Goal: Information Seeking & Learning: Understand process/instructions

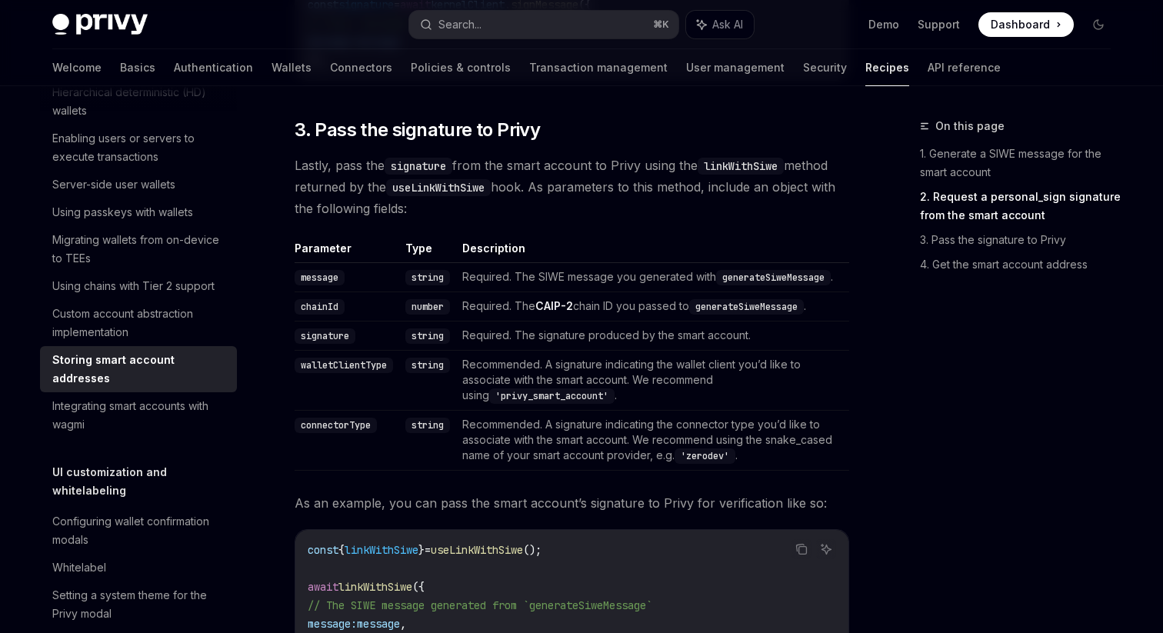
scroll to position [1506, 0]
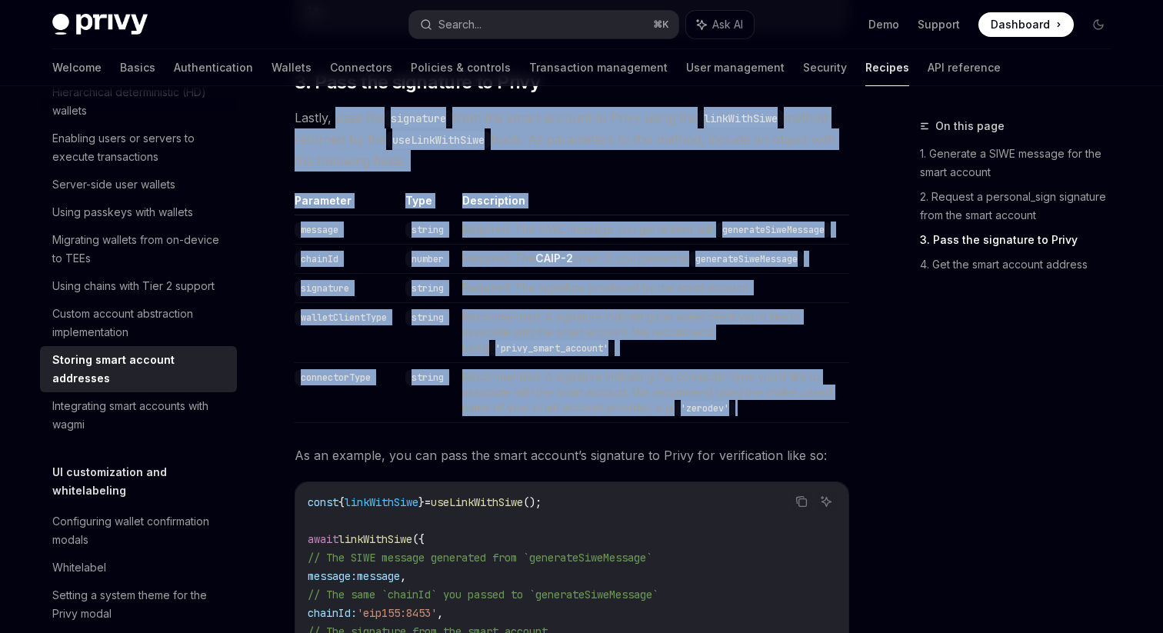
drag, startPoint x: 337, startPoint y: 145, endPoint x: 802, endPoint y: 441, distance: 551.3
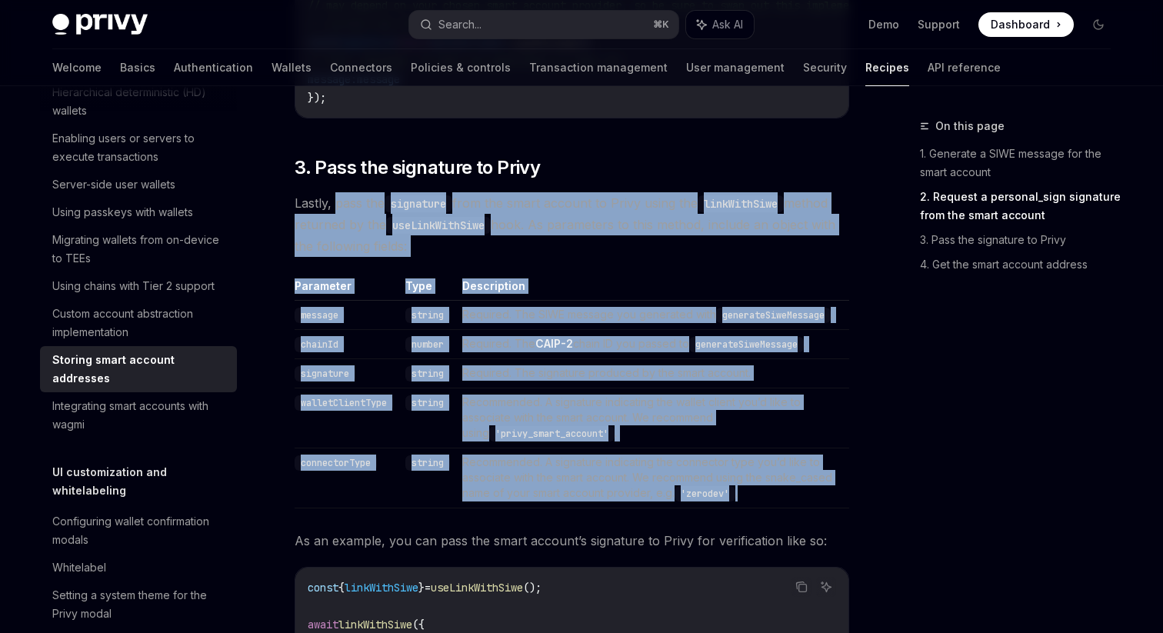
scroll to position [1419, 0]
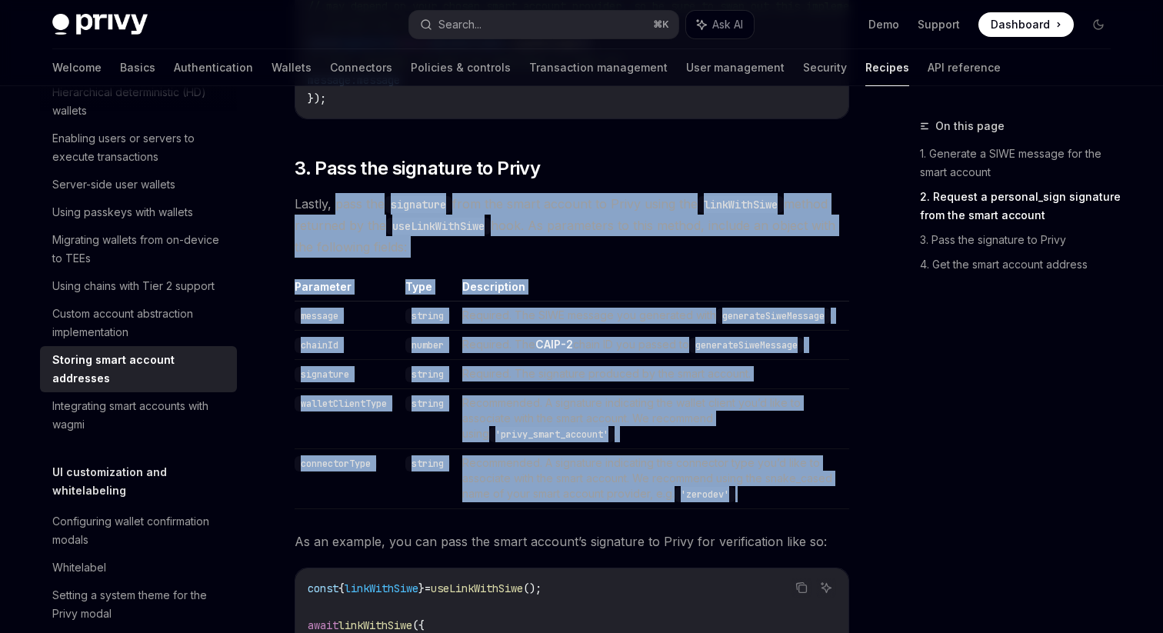
click at [476, 304] on div "Privy now allows you to natively use smart wallet for a better developer experi…" at bounding box center [572, 41] width 555 height 2535
drag, startPoint x: 336, startPoint y: 232, endPoint x: 773, endPoint y: 521, distance: 523.6
click at [773, 521] on div "Privy now allows you to natively use smart wallet for a better developer experi…" at bounding box center [572, 41] width 555 height 2535
copy div "pass the signature from the smart account to Privy using the linkWithSiwe metho…"
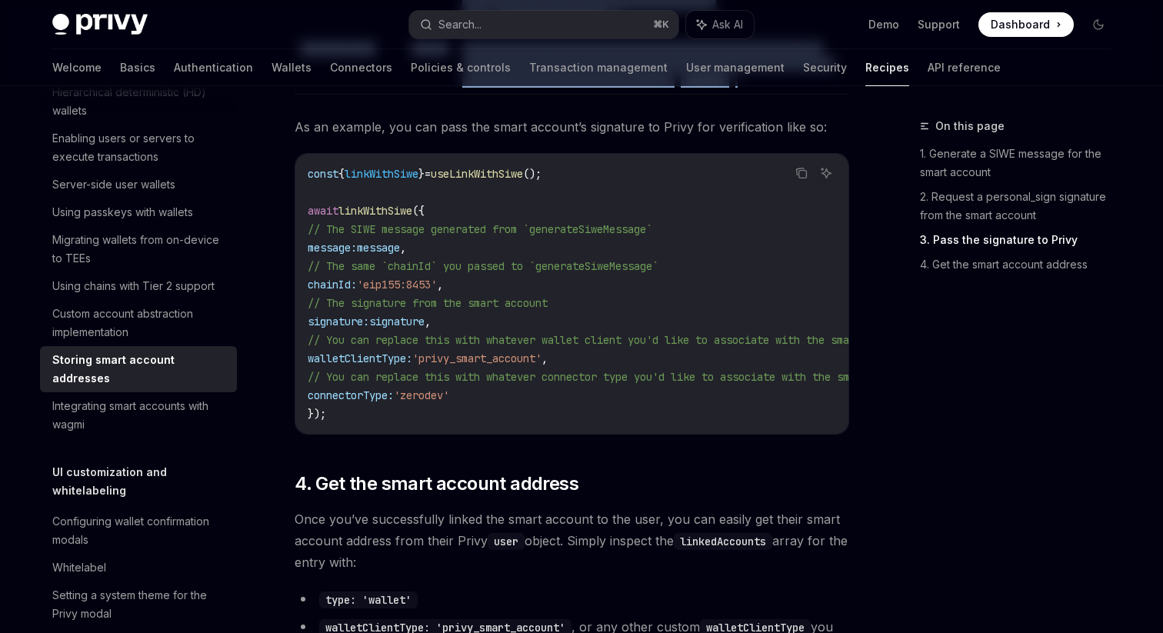
scroll to position [1886, 0]
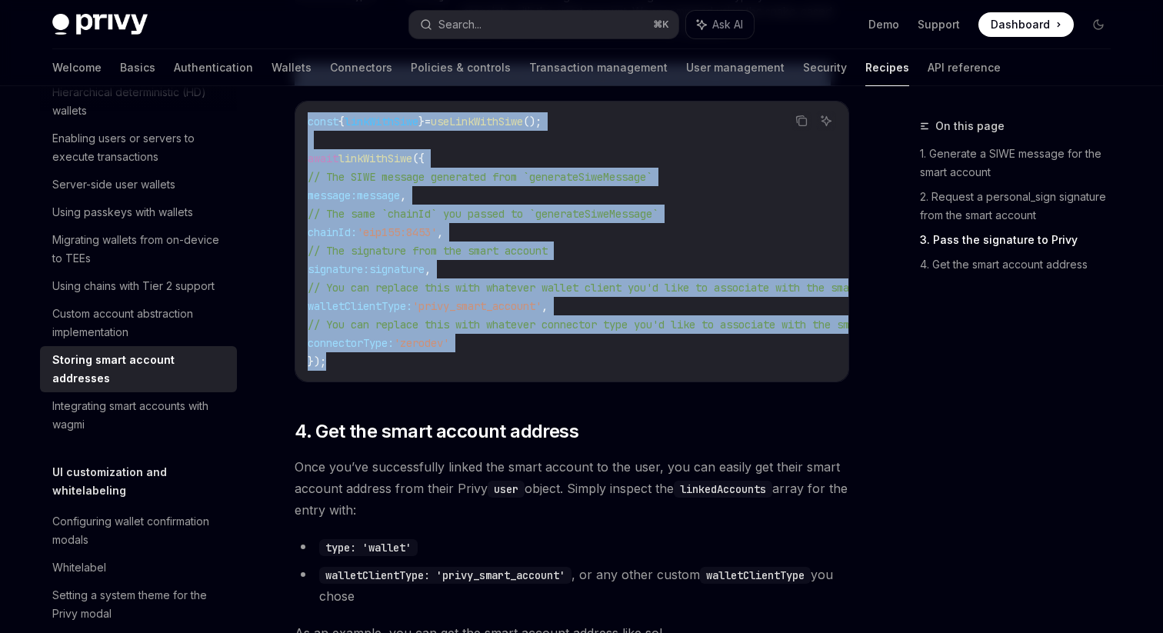
drag, startPoint x: 309, startPoint y: 104, endPoint x: 783, endPoint y: 392, distance: 554.4
copy div "As an example, you can pass the smart account’s signature to Privy for verifica…"
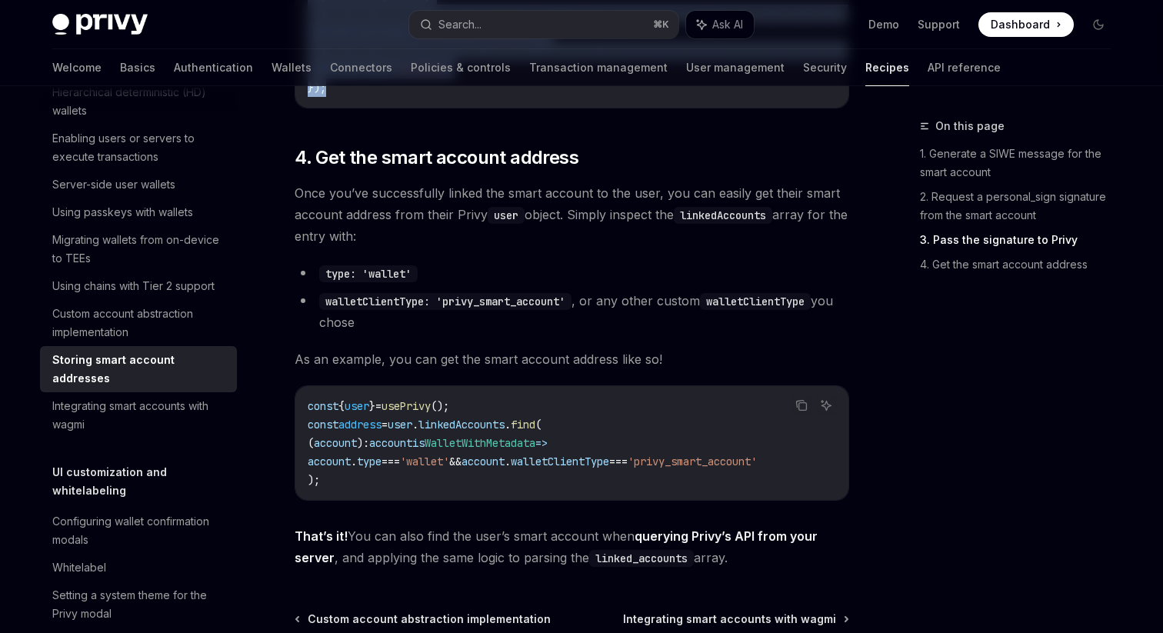
scroll to position [2157, 0]
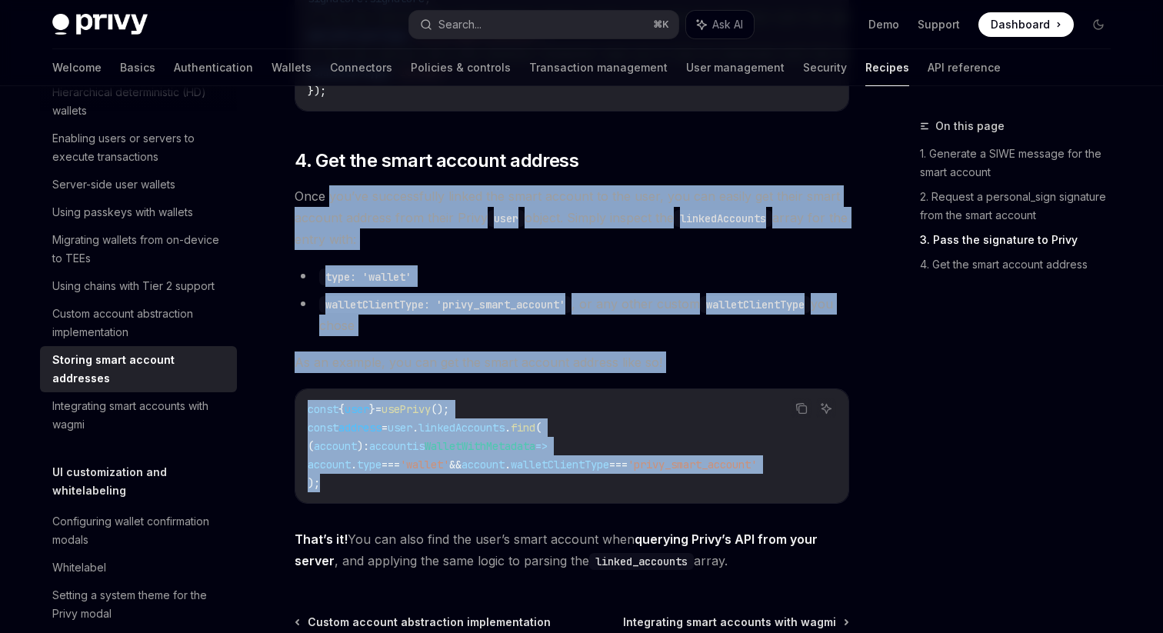
drag, startPoint x: 331, startPoint y: 230, endPoint x: 648, endPoint y: 539, distance: 442.9
copy div "you’ve successfully linked the smart account to the user, you can easily get th…"
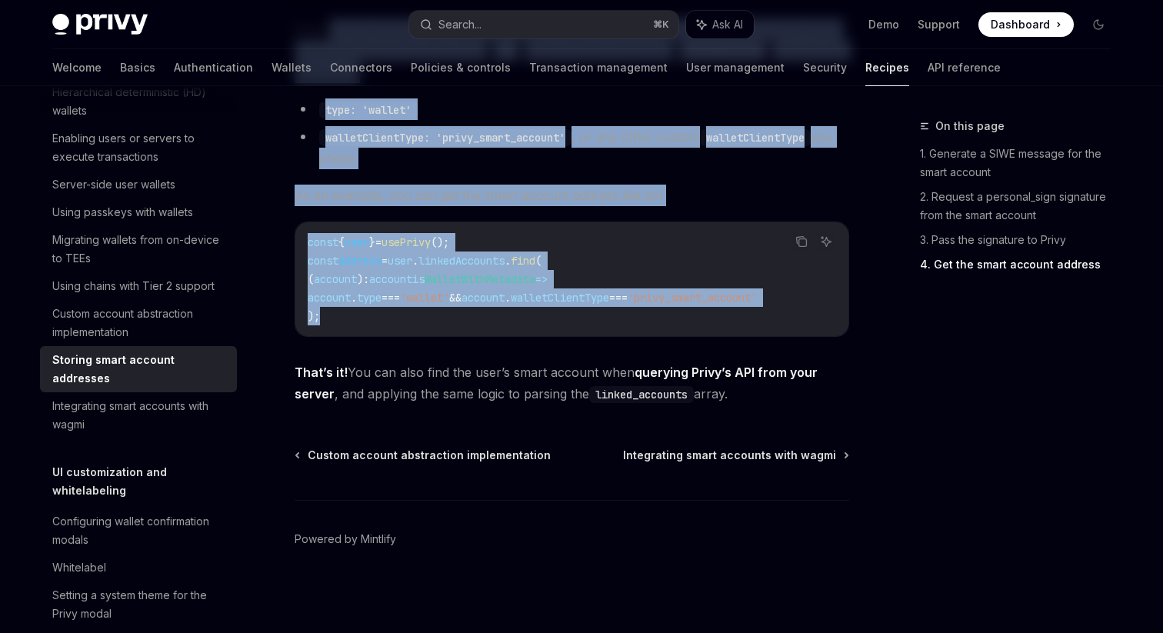
scroll to position [2363, 0]
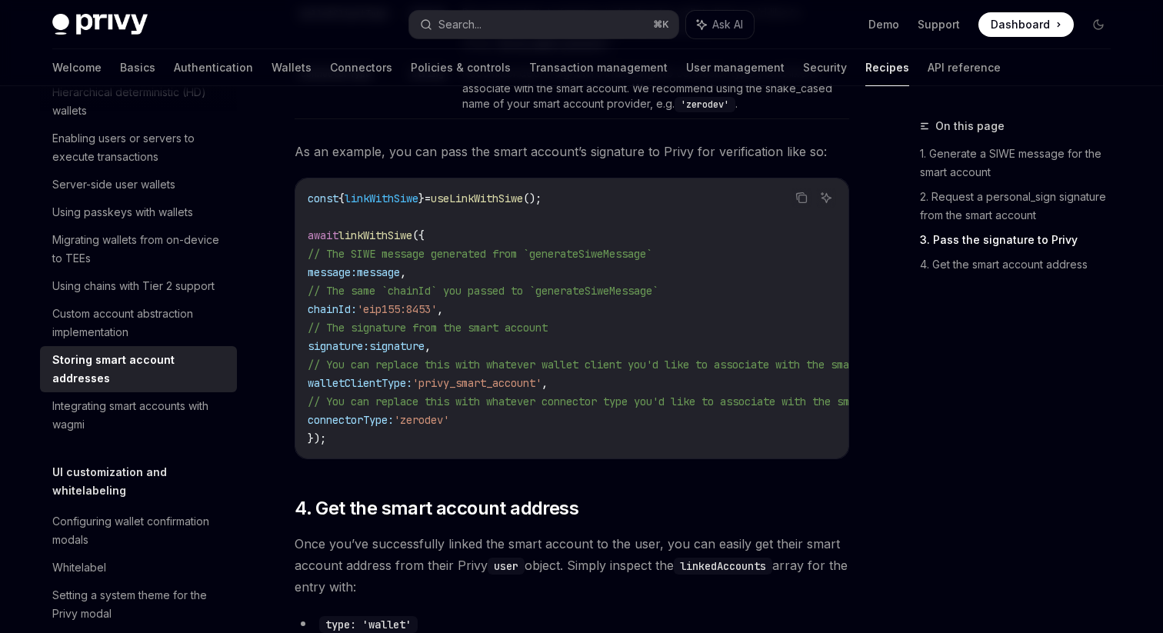
scroll to position [1796, 0]
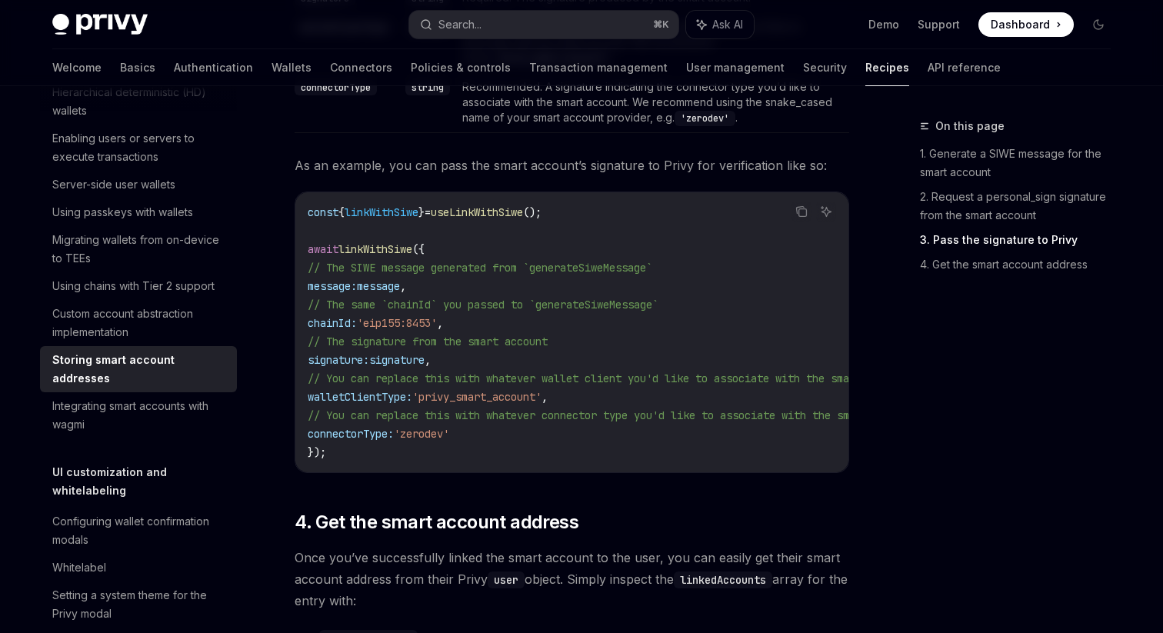
drag, startPoint x: 322, startPoint y: 459, endPoint x: 506, endPoint y: 459, distance: 184.6
click at [506, 459] on code "const { linkWithSiwe } = useLinkWithSiwe (); await linkWithSiwe ({ // The SIWE …" at bounding box center [631, 332] width 646 height 259
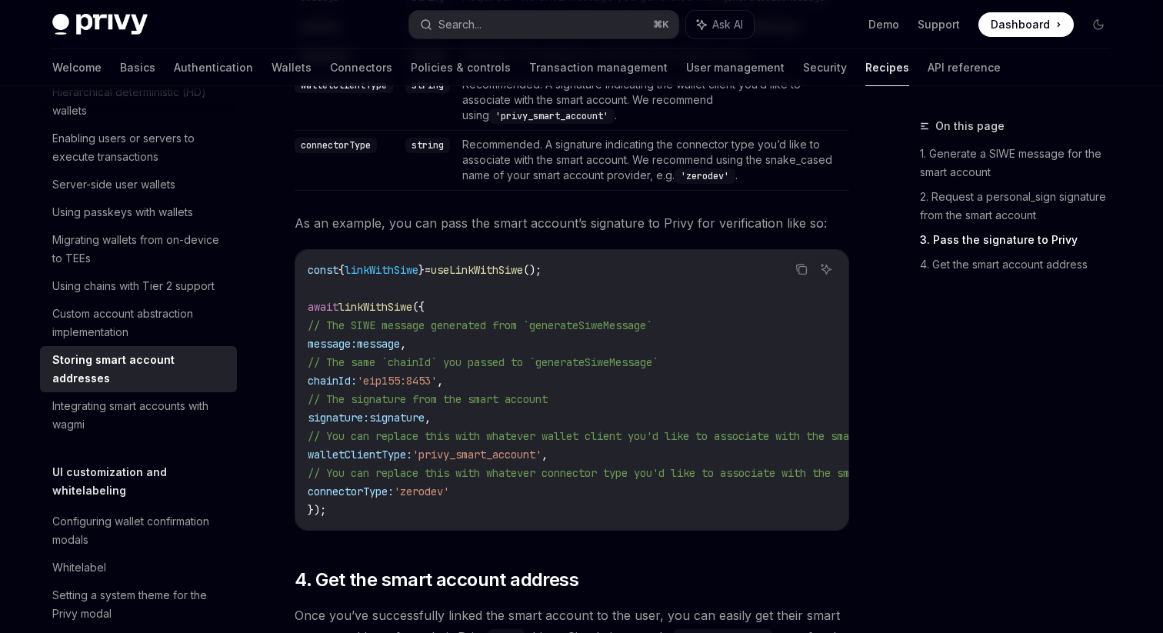
scroll to position [1731, 0]
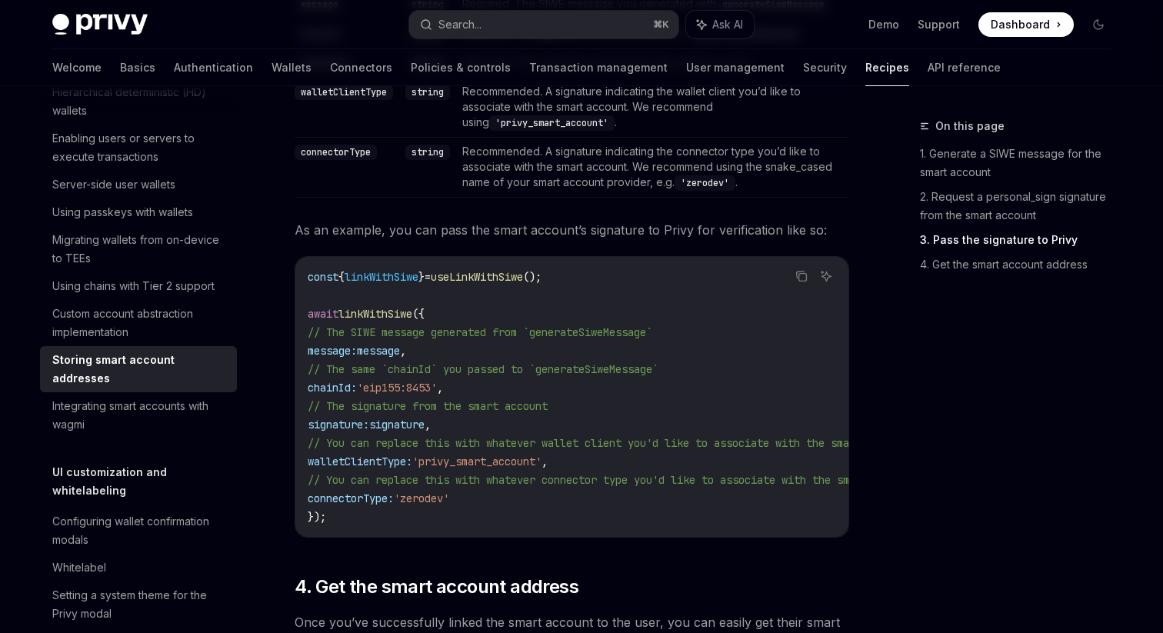
click at [572, 422] on code "const { linkWithSiwe } = useLinkWithSiwe (); await linkWithSiwe ({ // The SIWE …" at bounding box center [631, 397] width 646 height 259
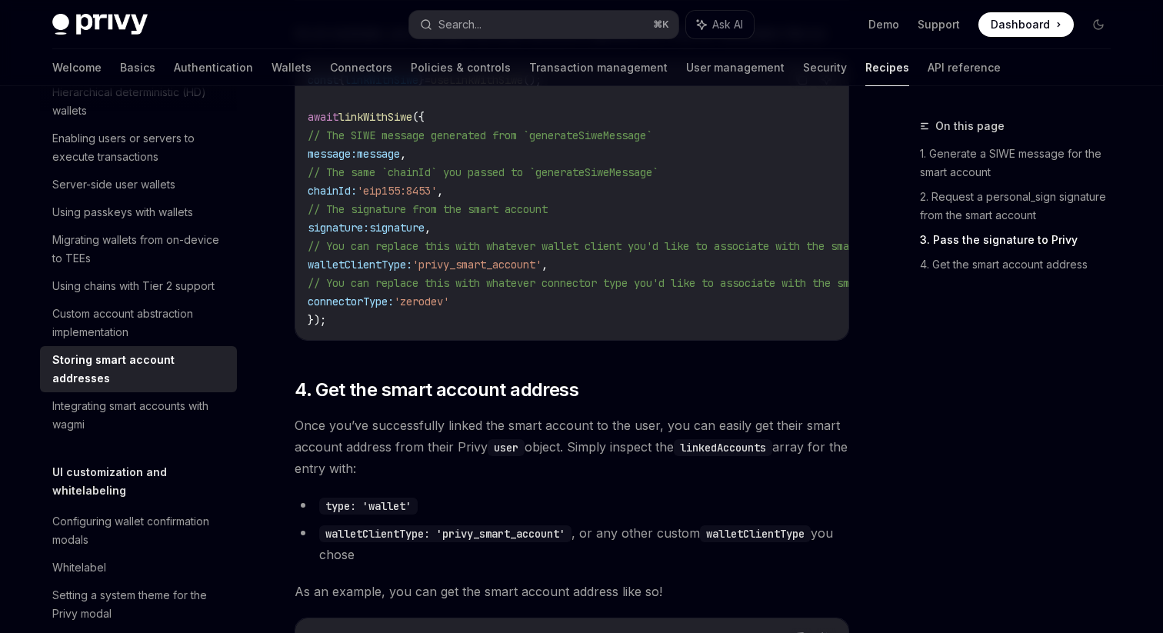
scroll to position [1936, 0]
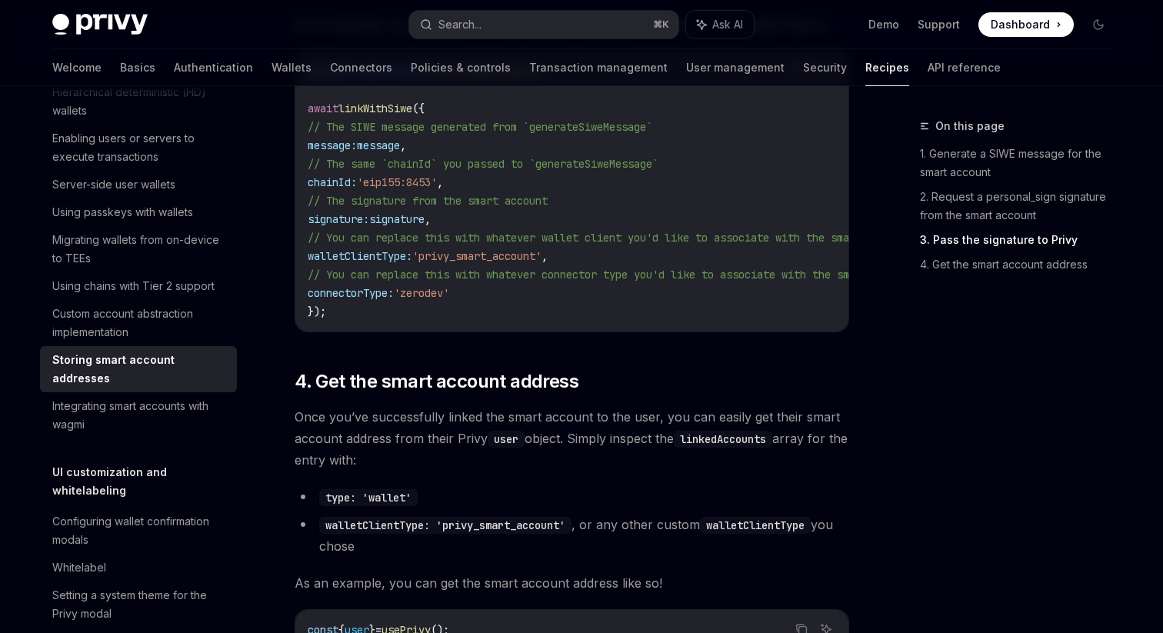
drag, startPoint x: 322, startPoint y: 321, endPoint x: 404, endPoint y: 322, distance: 82.3
click at [394, 300] on span "connectorType:" at bounding box center [351, 293] width 86 height 14
copy span "connectorType"
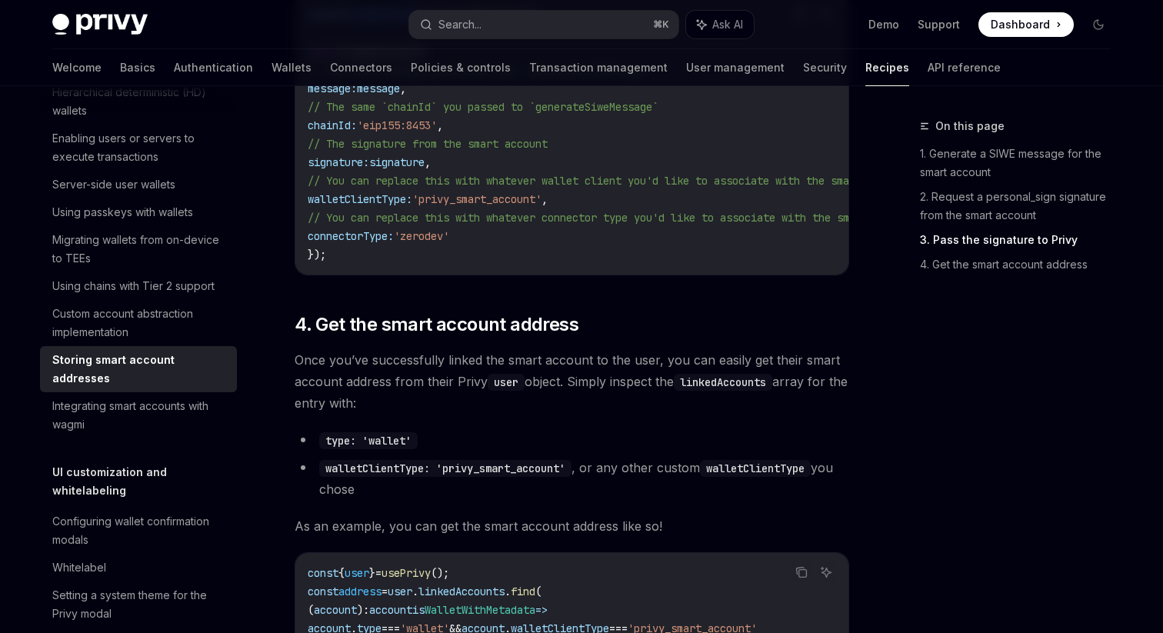
scroll to position [1903, 0]
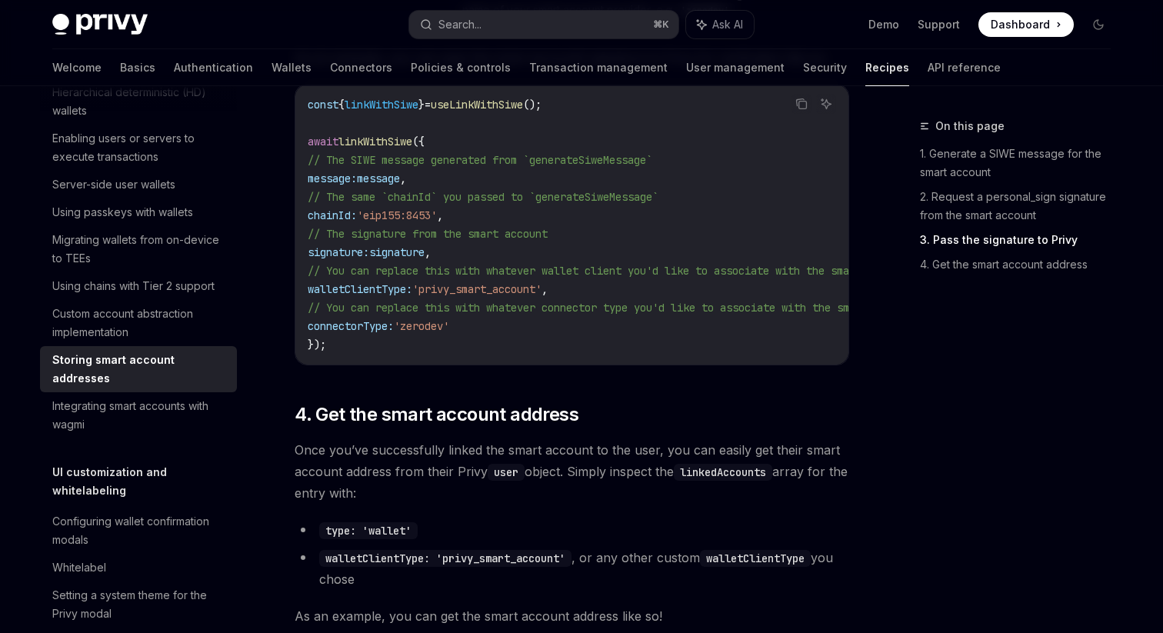
click at [488, 354] on code "const { linkWithSiwe } = useLinkWithSiwe (); await linkWithSiwe ({ // The SIWE …" at bounding box center [631, 224] width 646 height 259
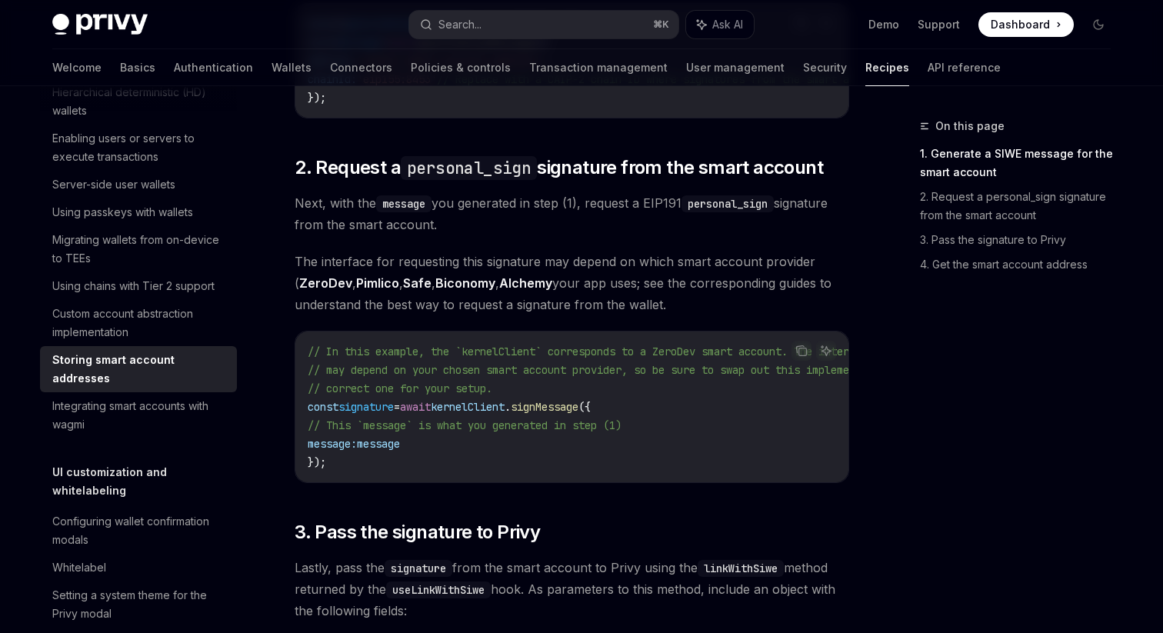
scroll to position [1072, 0]
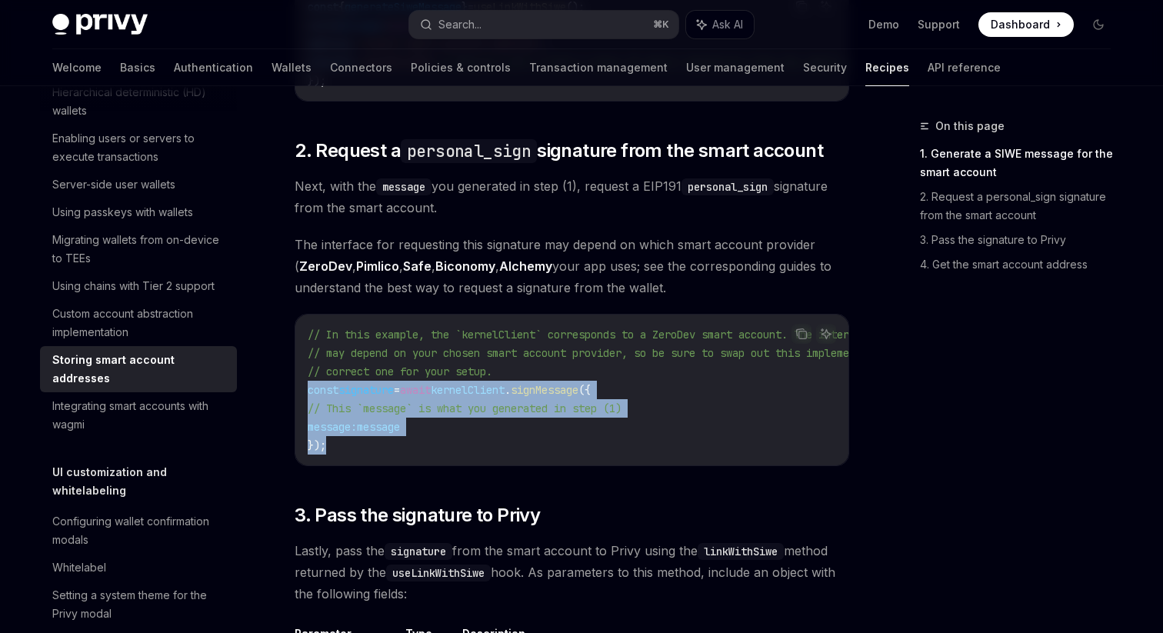
drag, startPoint x: 309, startPoint y: 412, endPoint x: 418, endPoint y: 481, distance: 128.9
click at [418, 465] on div "// In this example, the `kernelClient` corresponds to a ZeroDev smart account. …" at bounding box center [571, 390] width 553 height 151
copy code "const signature = await kernelClient . signMessage ({ // This `message` is what…"
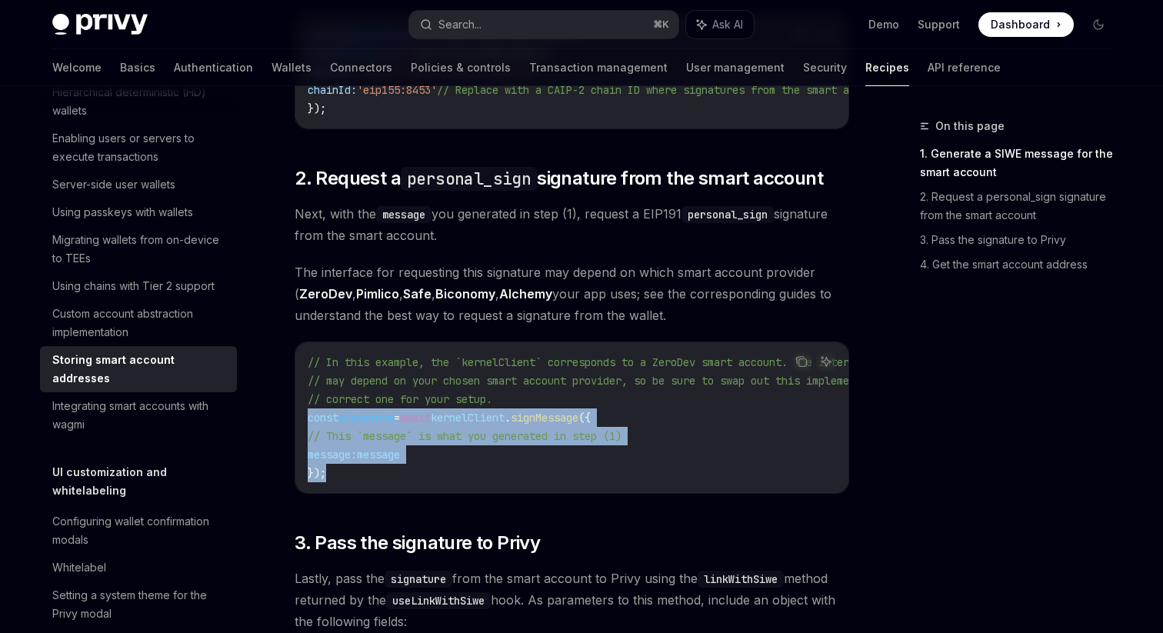
scroll to position [1050, 0]
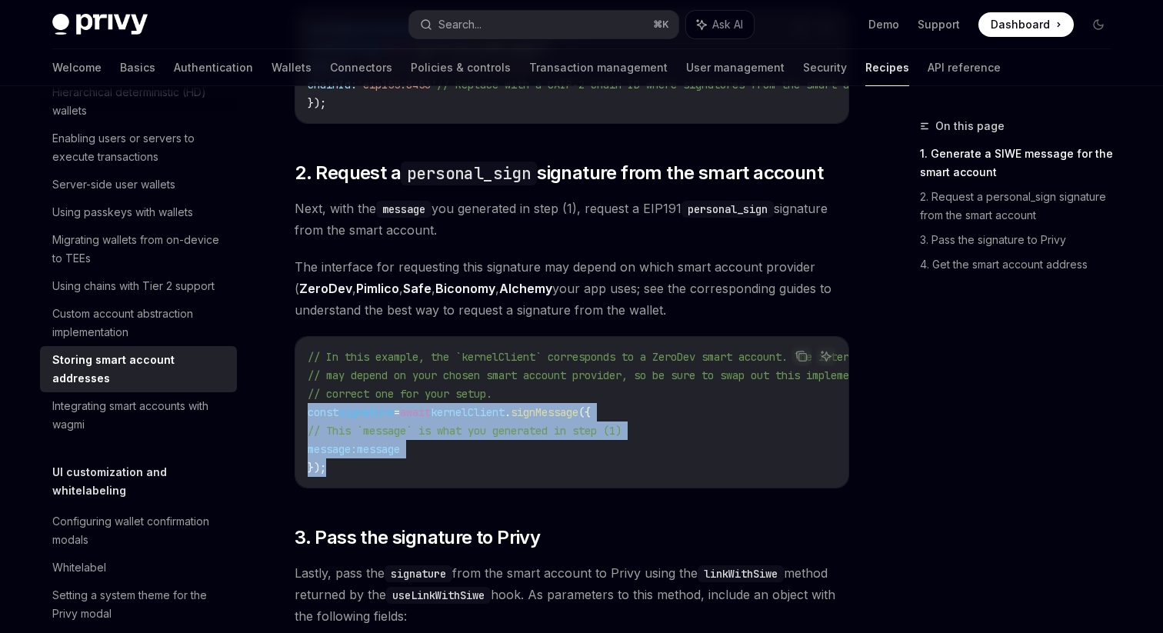
click at [712, 450] on code "// In this example, the `kernelClient` corresponds to a ZeroDev smart account. …" at bounding box center [655, 412] width 695 height 129
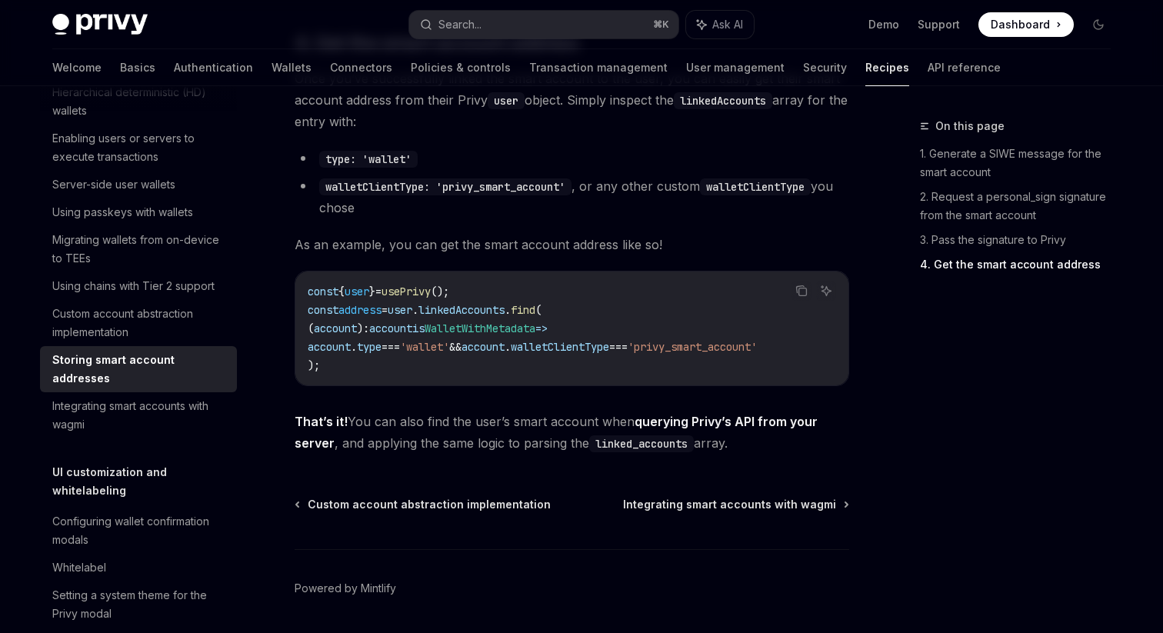
scroll to position [2363, 0]
